Goal: Find specific page/section: Find specific page/section

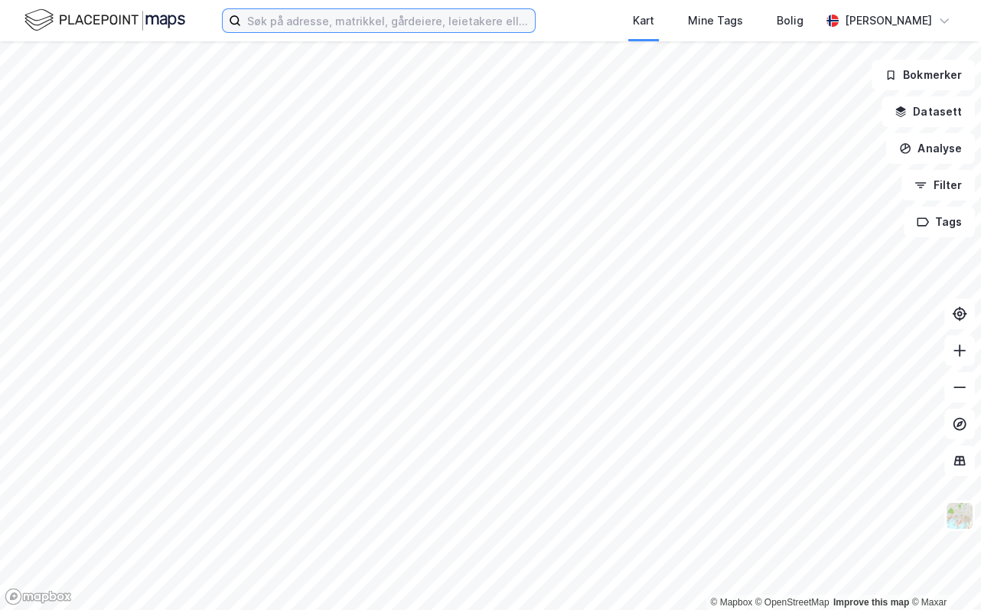
click at [299, 27] on input at bounding box center [388, 20] width 294 height 23
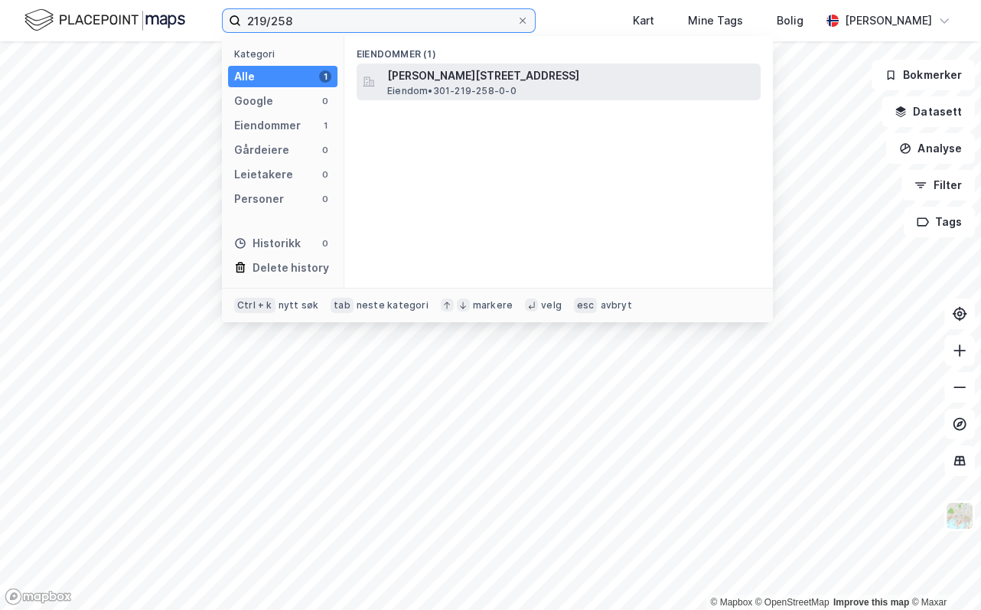
type input "219/258"
click at [429, 74] on span "[PERSON_NAME][STREET_ADDRESS]" at bounding box center [570, 76] width 367 height 18
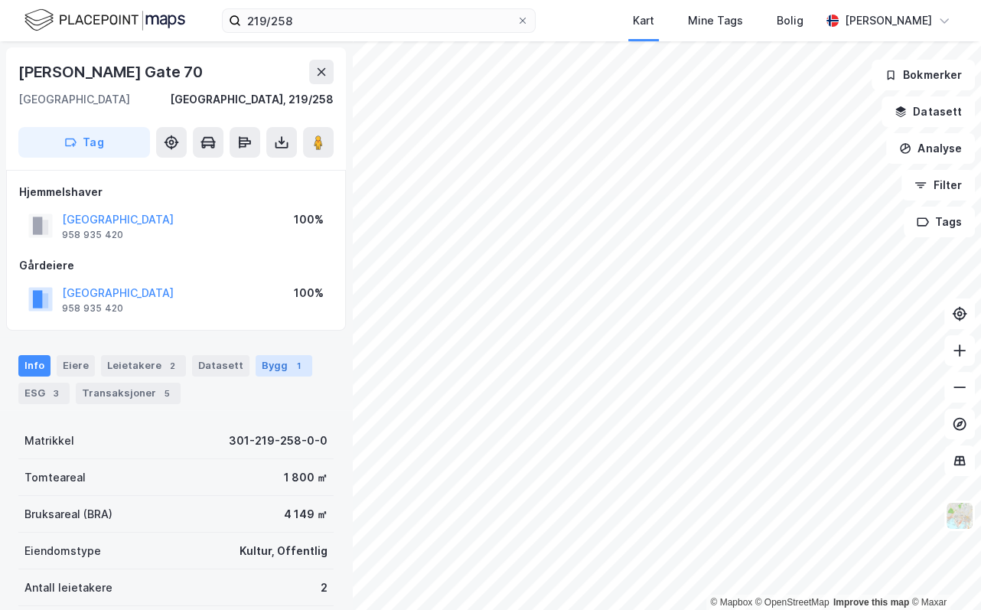
click at [256, 370] on div "Bygg 1" at bounding box center [284, 365] width 57 height 21
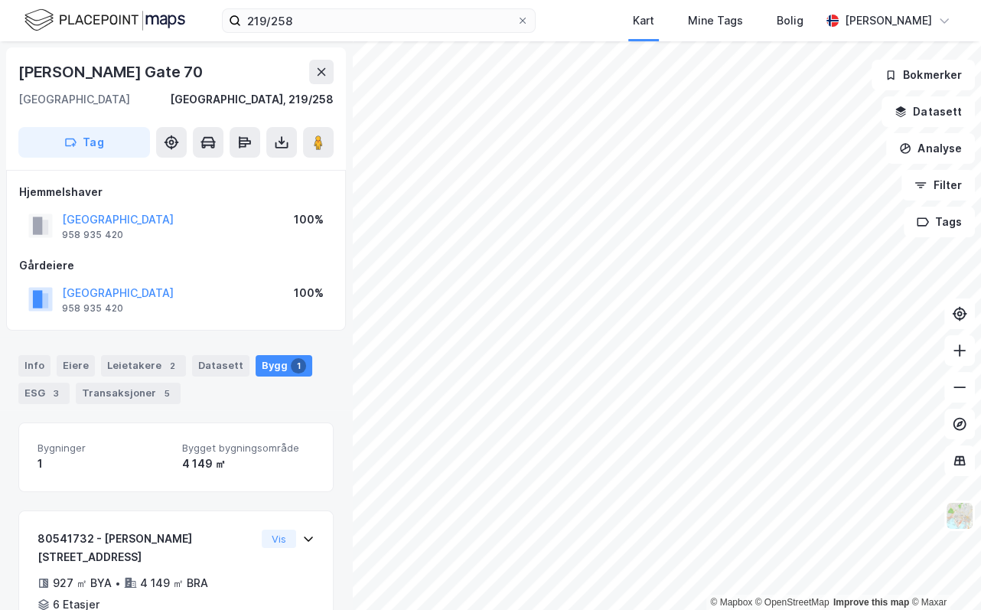
scroll to position [70, 0]
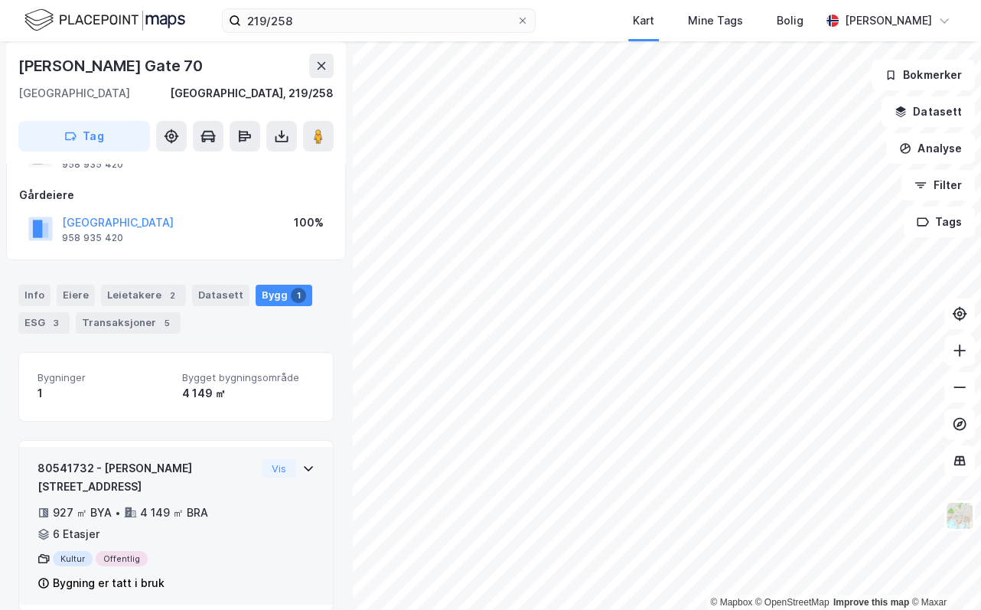
click at [286, 472] on div "Vis" at bounding box center [288, 468] width 53 height 18
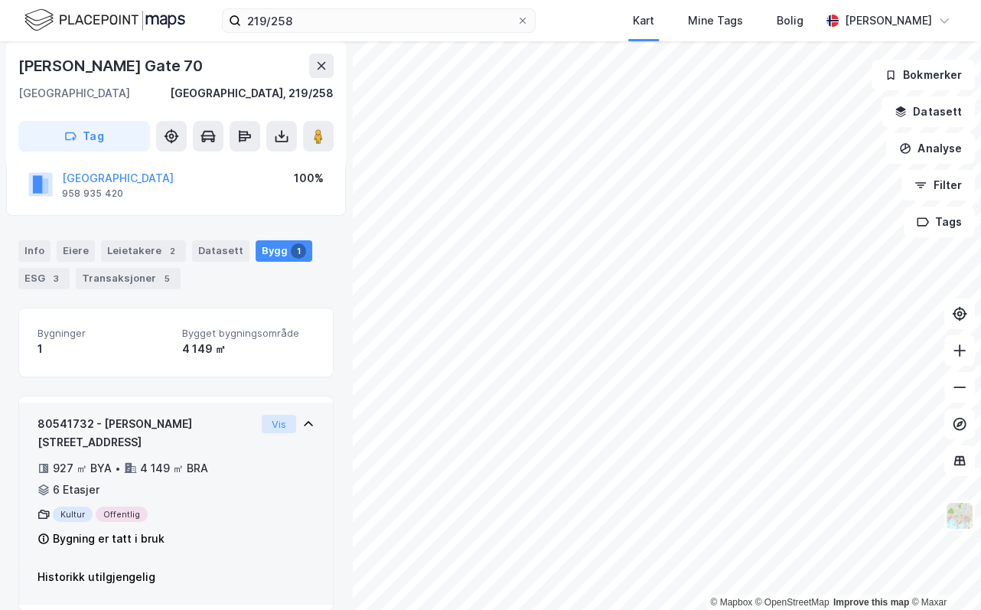
click at [264, 427] on button "Vis" at bounding box center [279, 424] width 34 height 18
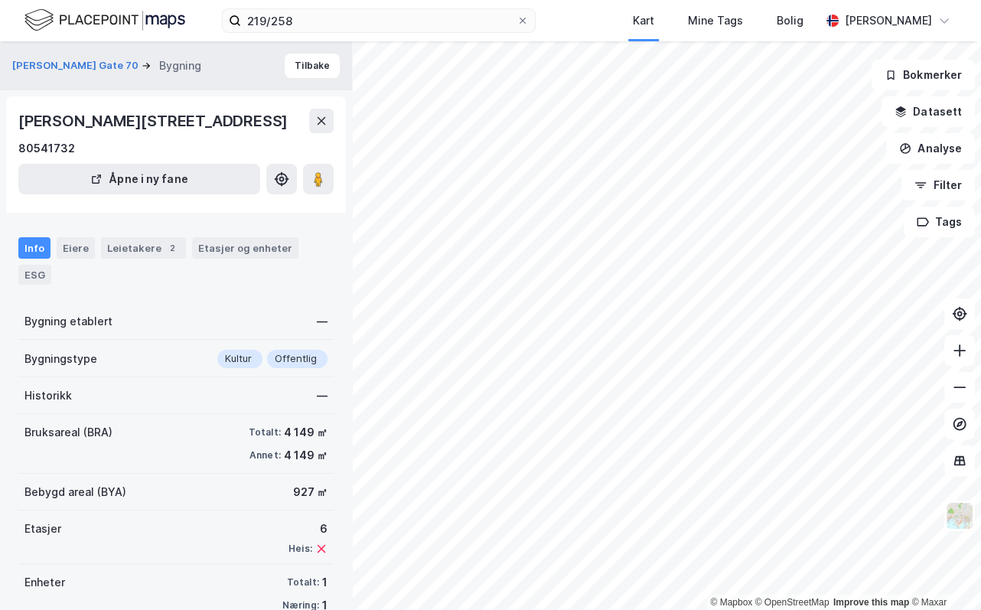
scroll to position [31, 0]
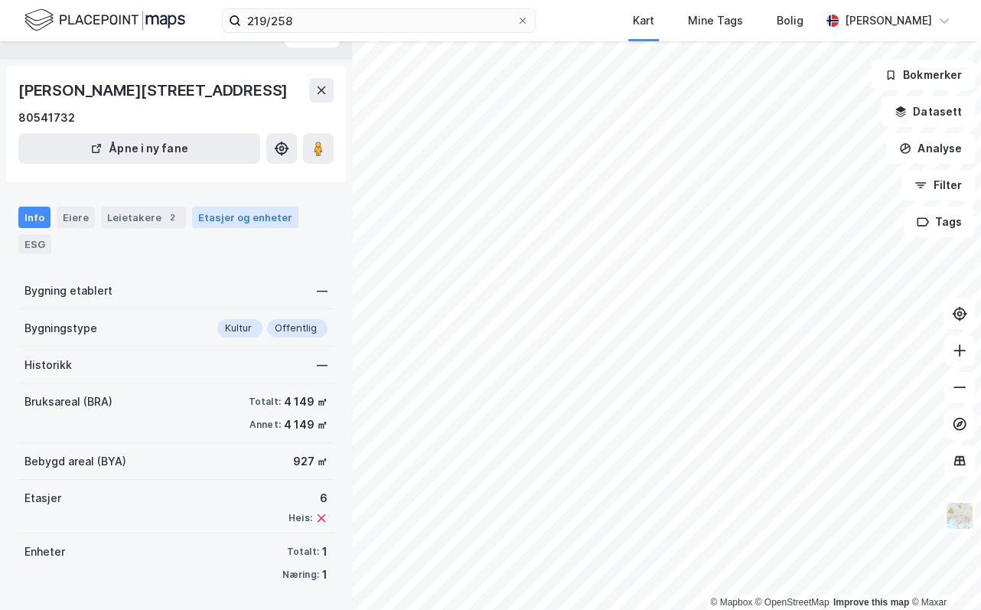
click at [211, 220] on div "Etasjer og enheter" at bounding box center [245, 217] width 94 height 14
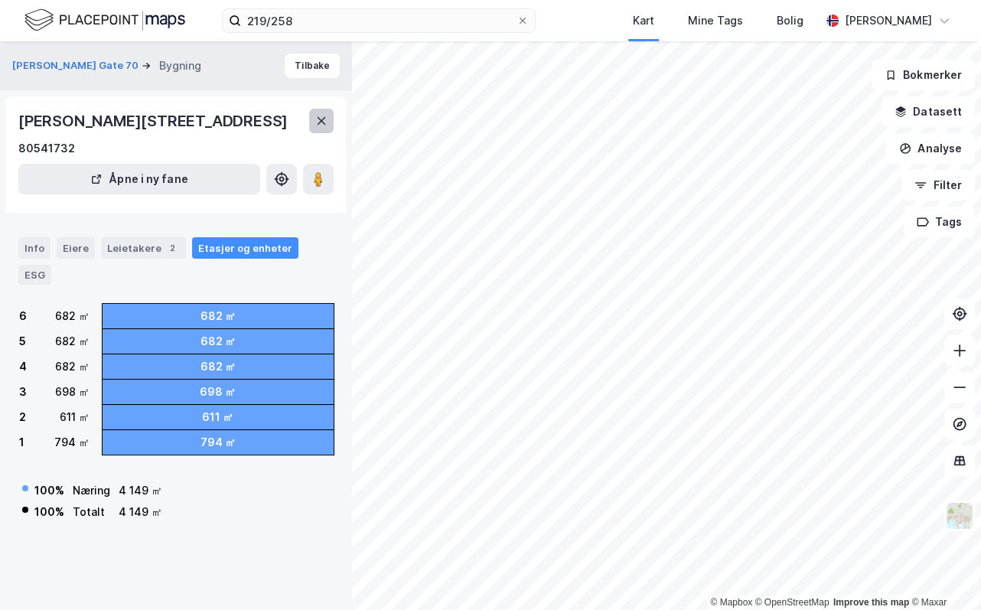
click at [318, 119] on icon at bounding box center [321, 121] width 12 height 12
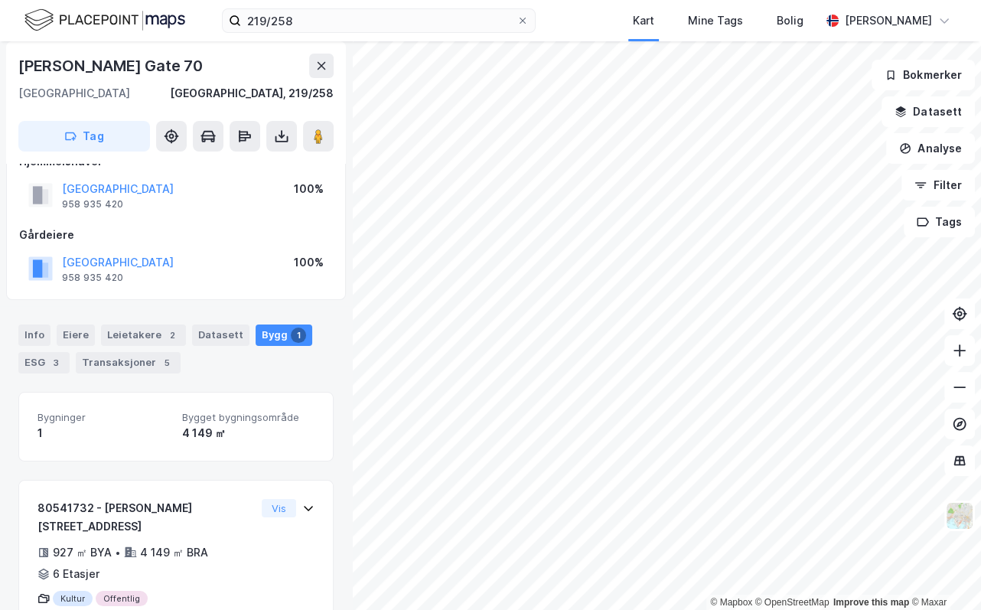
scroll to position [70, 0]
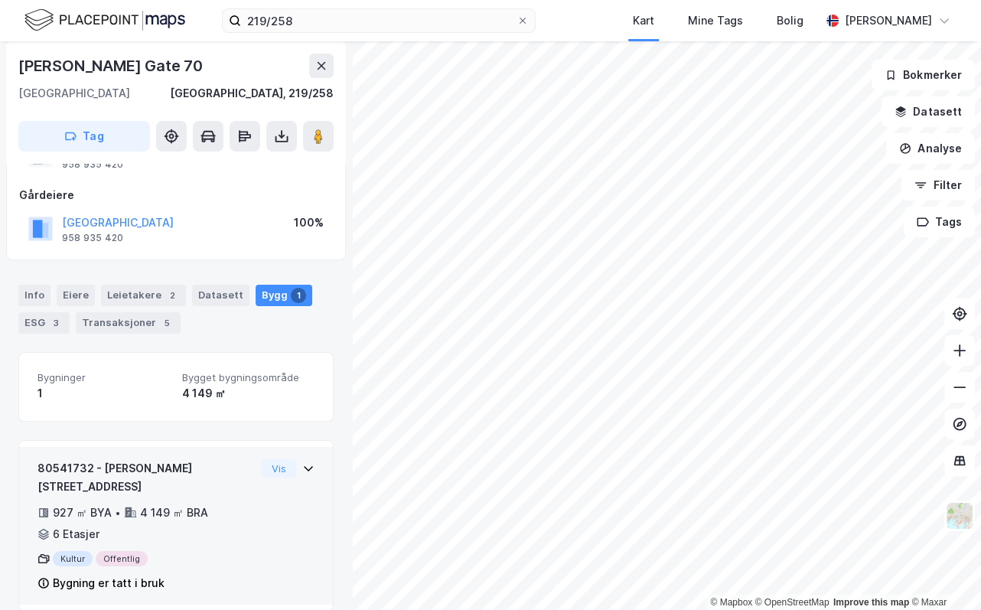
click at [302, 466] on icon at bounding box center [308, 468] width 12 height 12
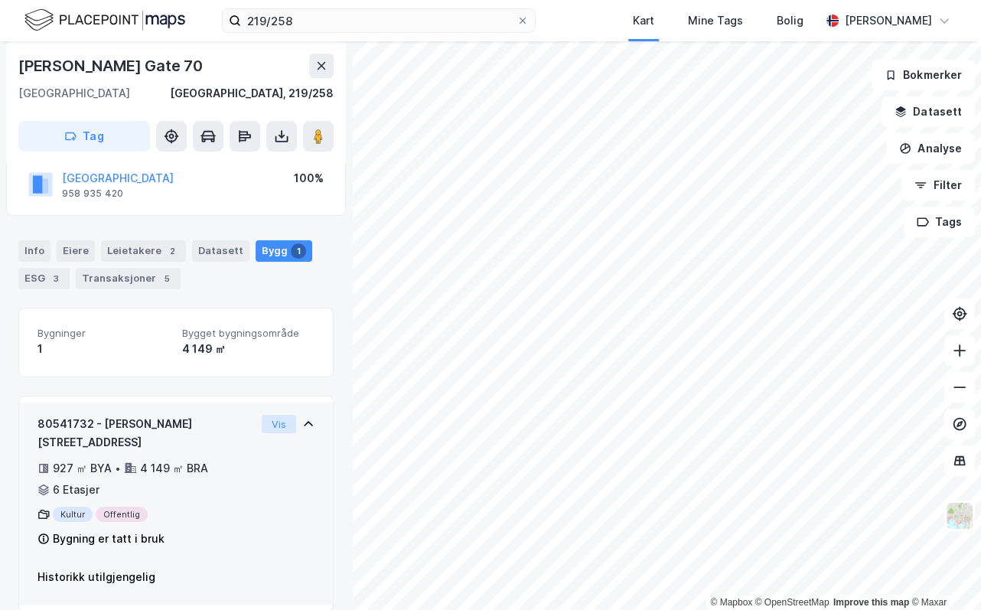
click at [271, 428] on button "Vis" at bounding box center [279, 424] width 34 height 18
